Goal: Task Accomplishment & Management: Manage account settings

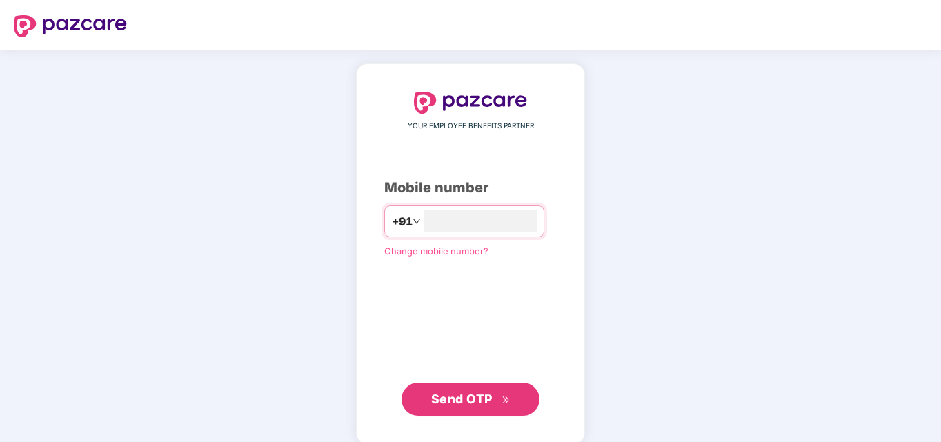
type input "**********"
click at [472, 406] on span "Send OTP" at bounding box center [470, 399] width 79 height 19
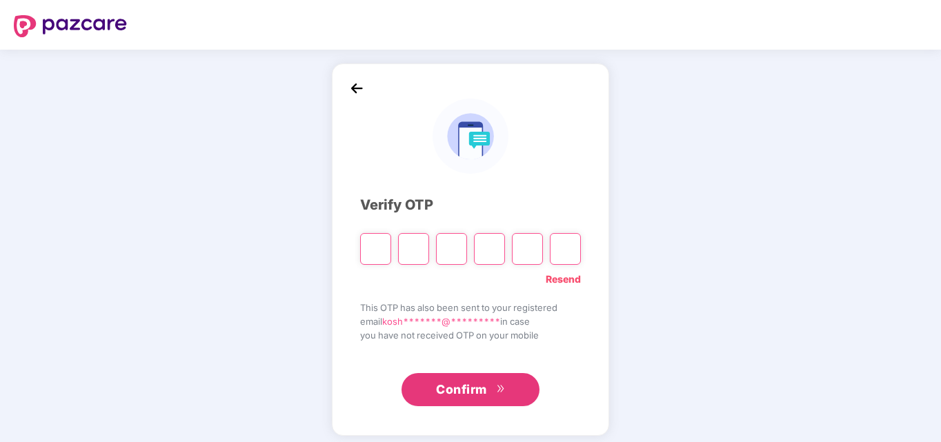
type input "*"
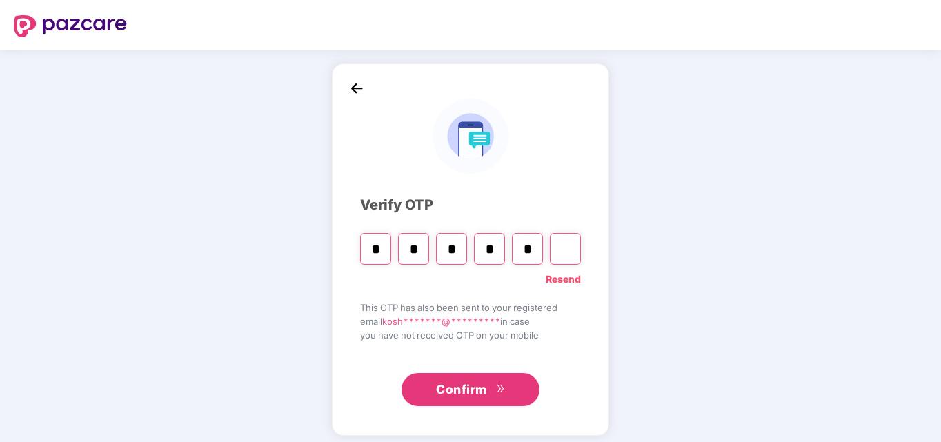
type input "*"
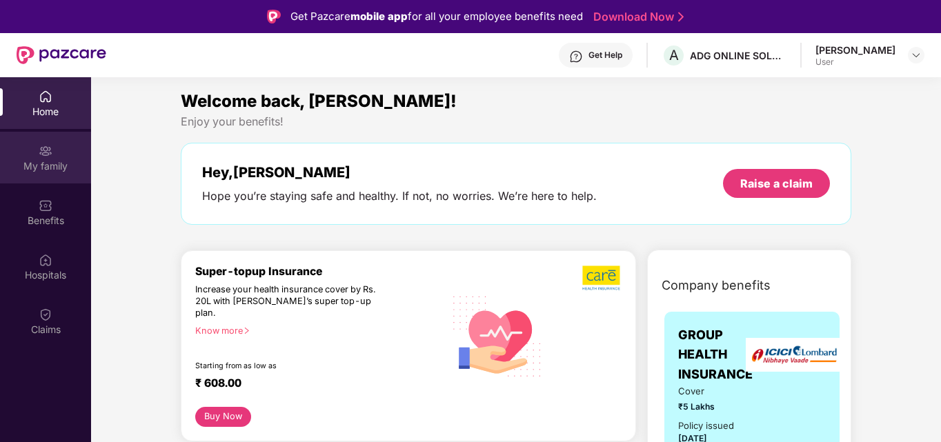
click at [40, 147] on img at bounding box center [46, 151] width 14 height 14
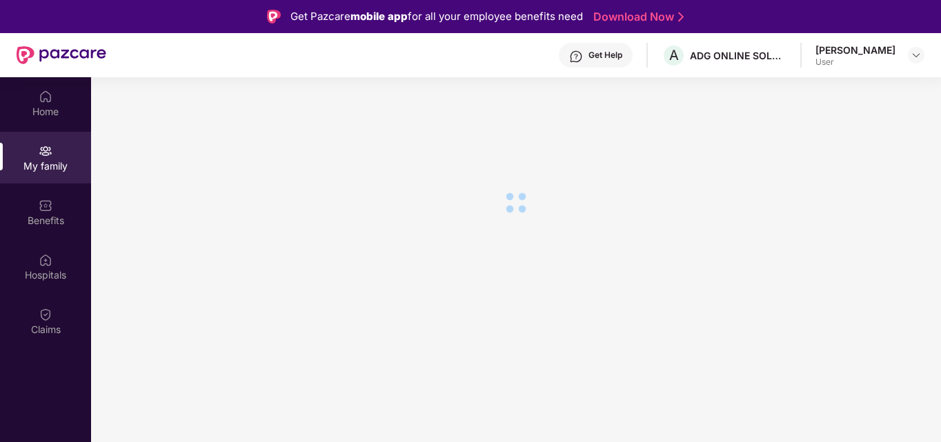
drag, startPoint x: 43, startPoint y: 150, endPoint x: 66, endPoint y: 163, distance: 26.3
drag, startPoint x: 66, startPoint y: 163, endPoint x: 546, endPoint y: 64, distance: 490.0
click at [546, 64] on div "Get Help A ADG ONLINE SOLUTIONS PRIVATE LIMITED Rohan User" at bounding box center [515, 55] width 818 height 44
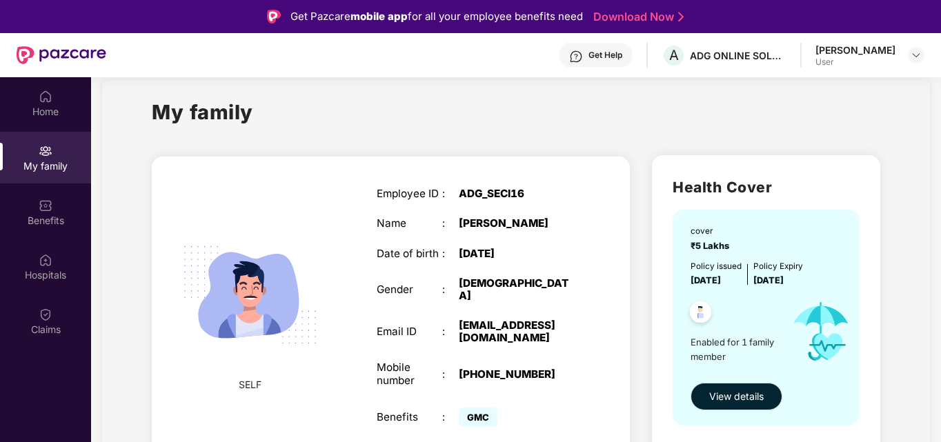
scroll to position [30, 0]
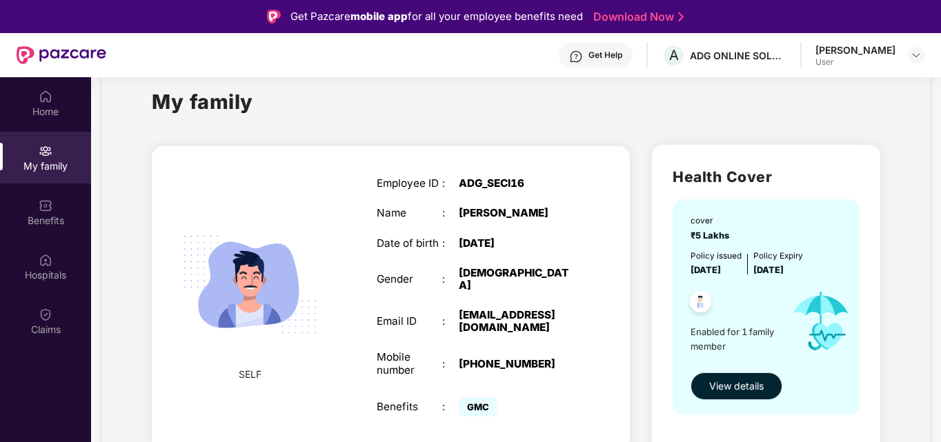
click at [714, 382] on span "View details" at bounding box center [736, 386] width 54 height 15
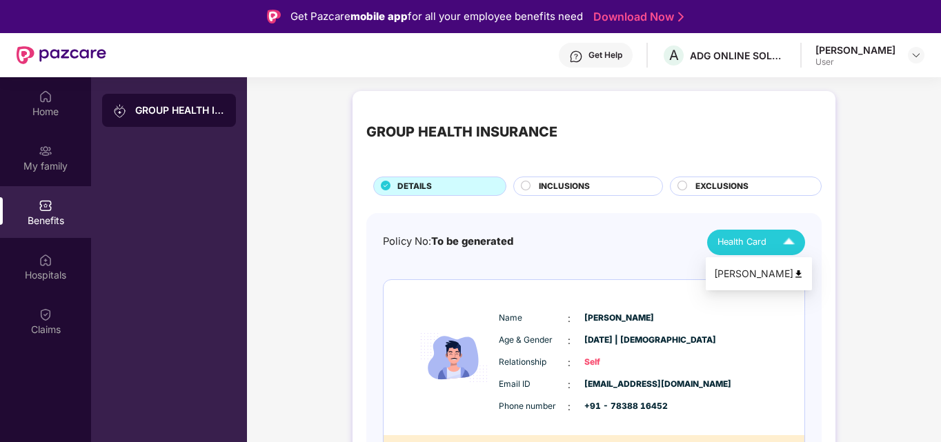
click at [738, 241] on span "Health Card" at bounding box center [741, 242] width 49 height 14
click at [728, 279] on div "[PERSON_NAME]" at bounding box center [759, 273] width 90 height 15
click at [913, 56] on img at bounding box center [915, 55] width 11 height 11
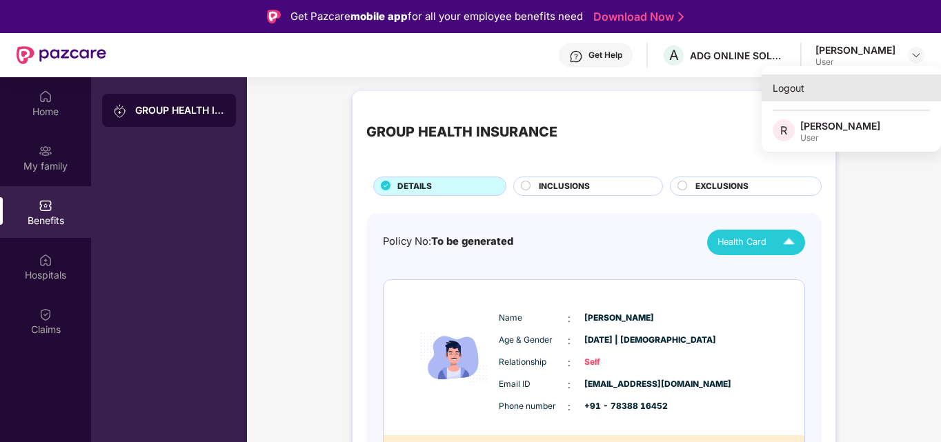
click at [815, 89] on div "Logout" at bounding box center [850, 87] width 179 height 27
